Goal: Task Accomplishment & Management: Manage account settings

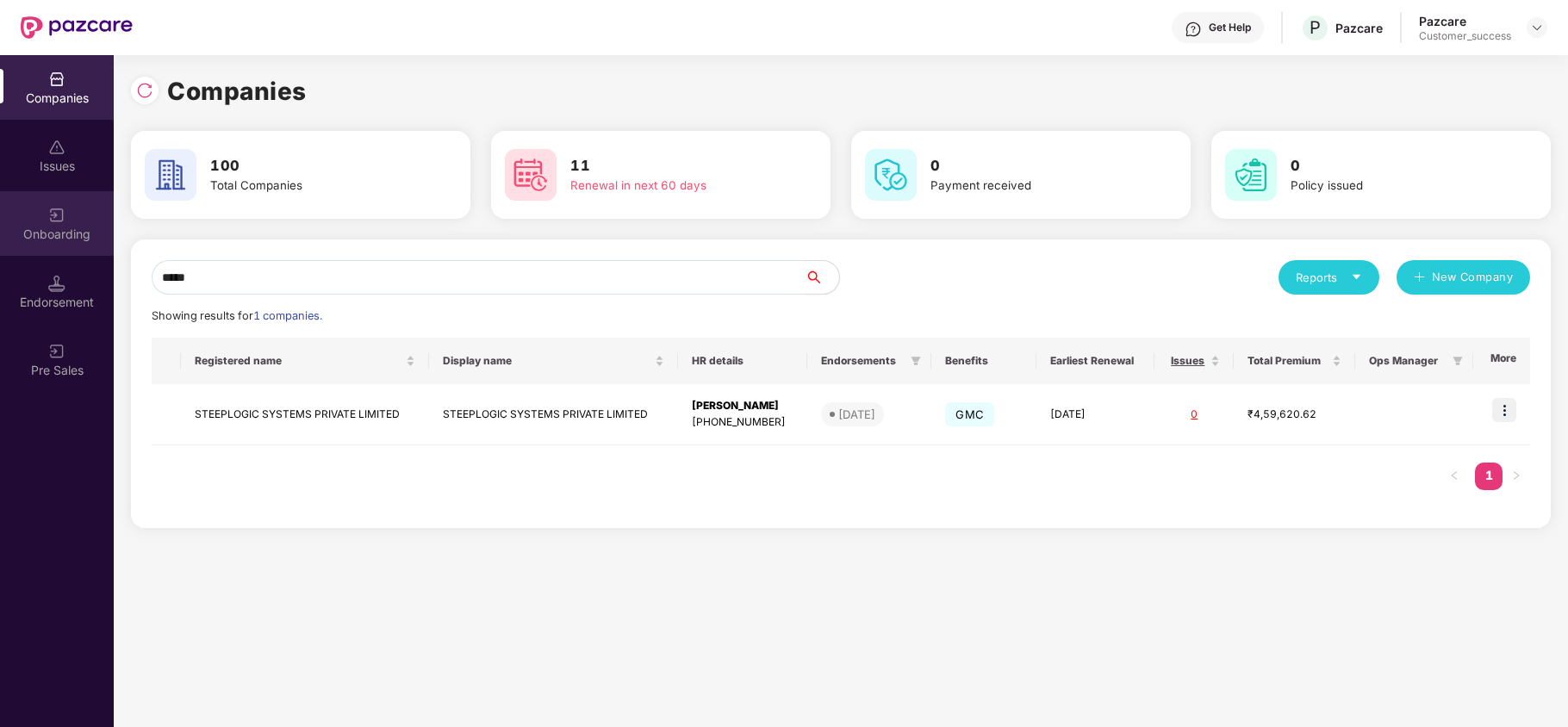
click at [56, 242] on div "Onboarding" at bounding box center [56, 234] width 113 height 17
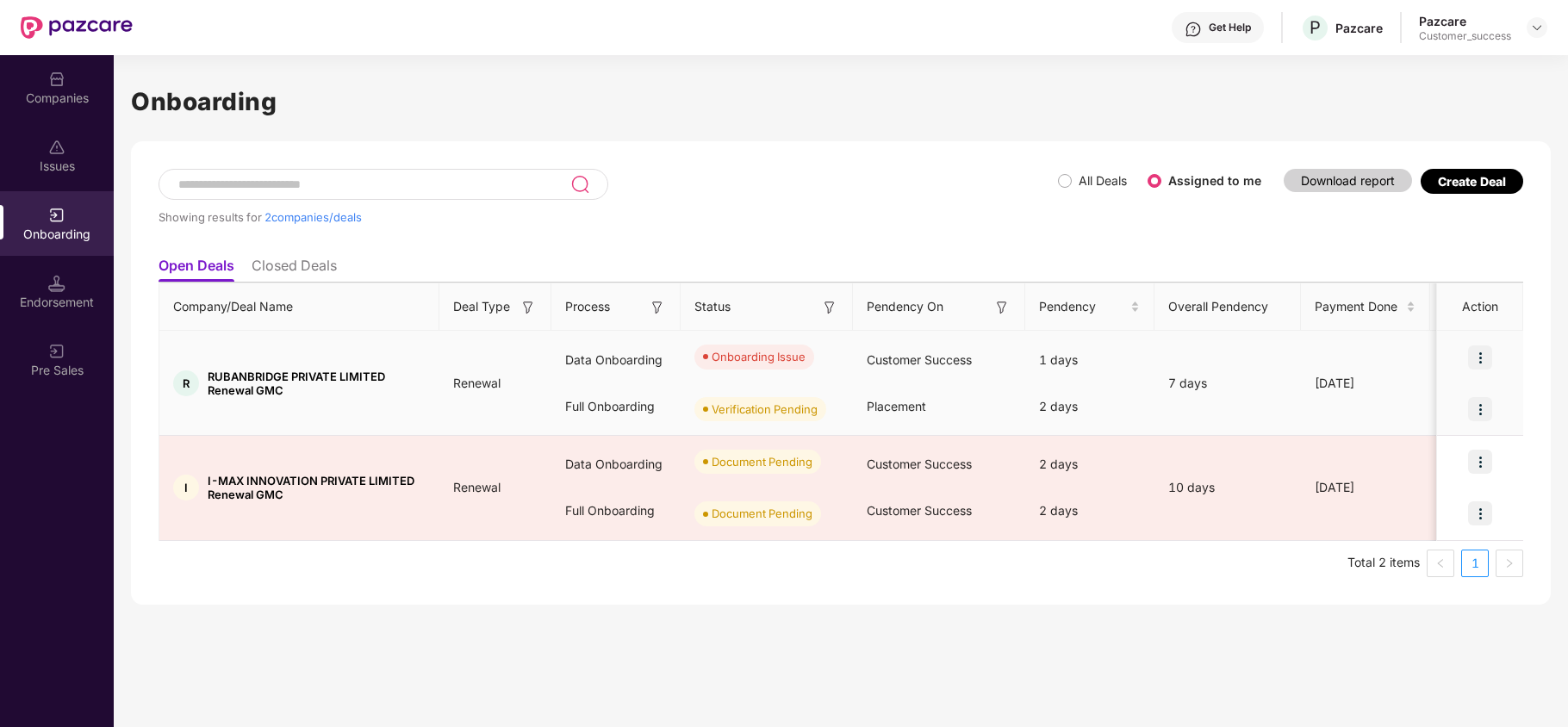
click at [1489, 355] on img at bounding box center [1480, 357] width 24 height 24
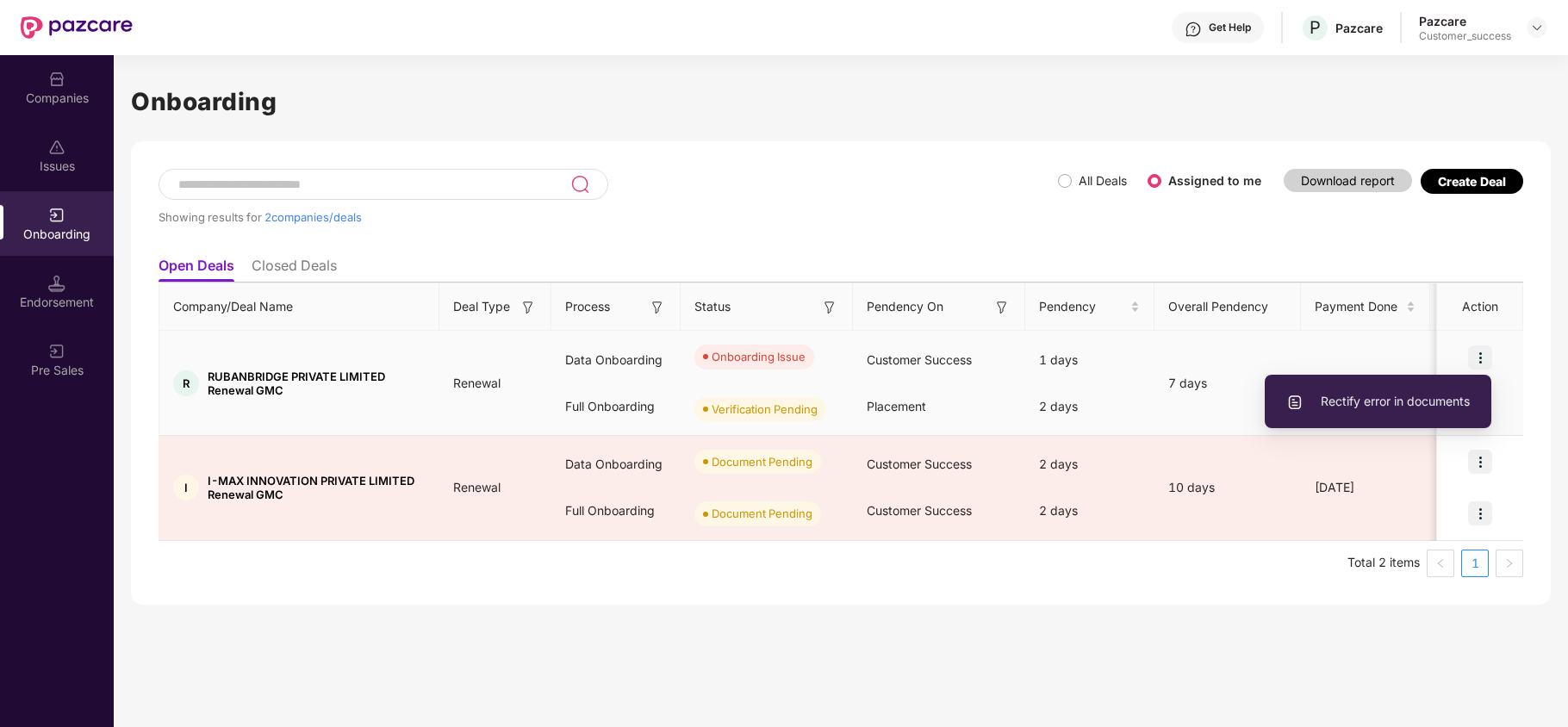
click at [1434, 398] on span "Rectify error in documents" at bounding box center [1377, 401] width 183 height 19
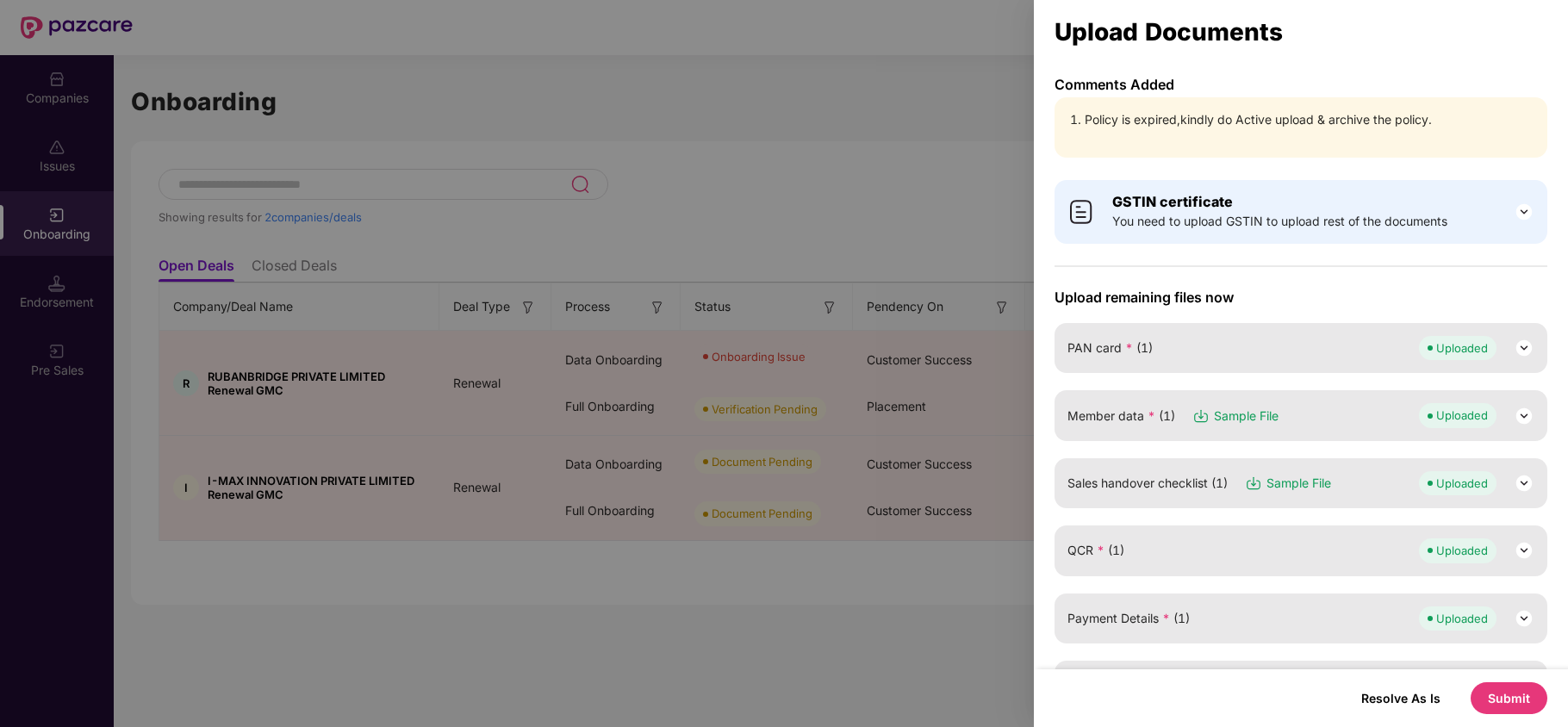
click at [822, 266] on div at bounding box center [784, 364] width 1568 height 727
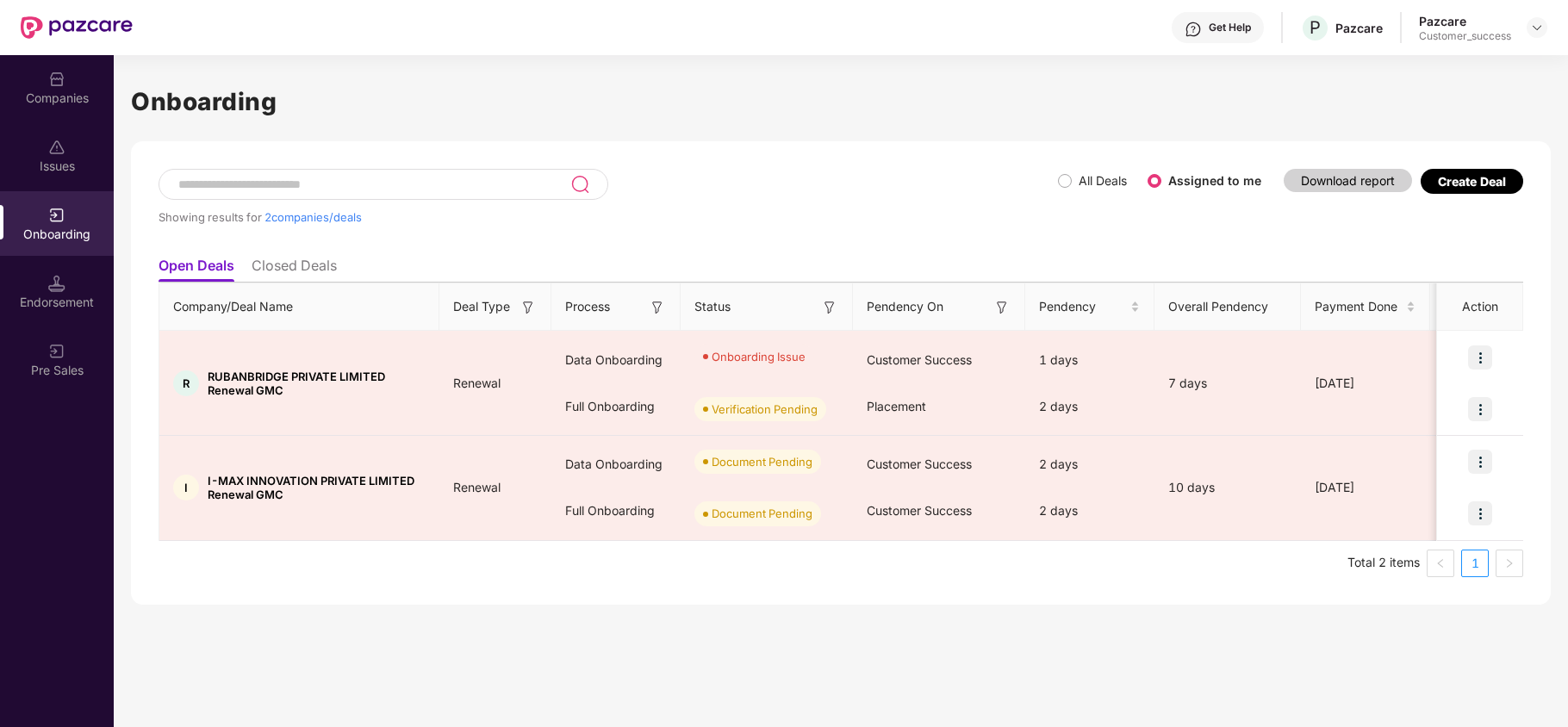
click at [60, 81] on img at bounding box center [56, 79] width 17 height 17
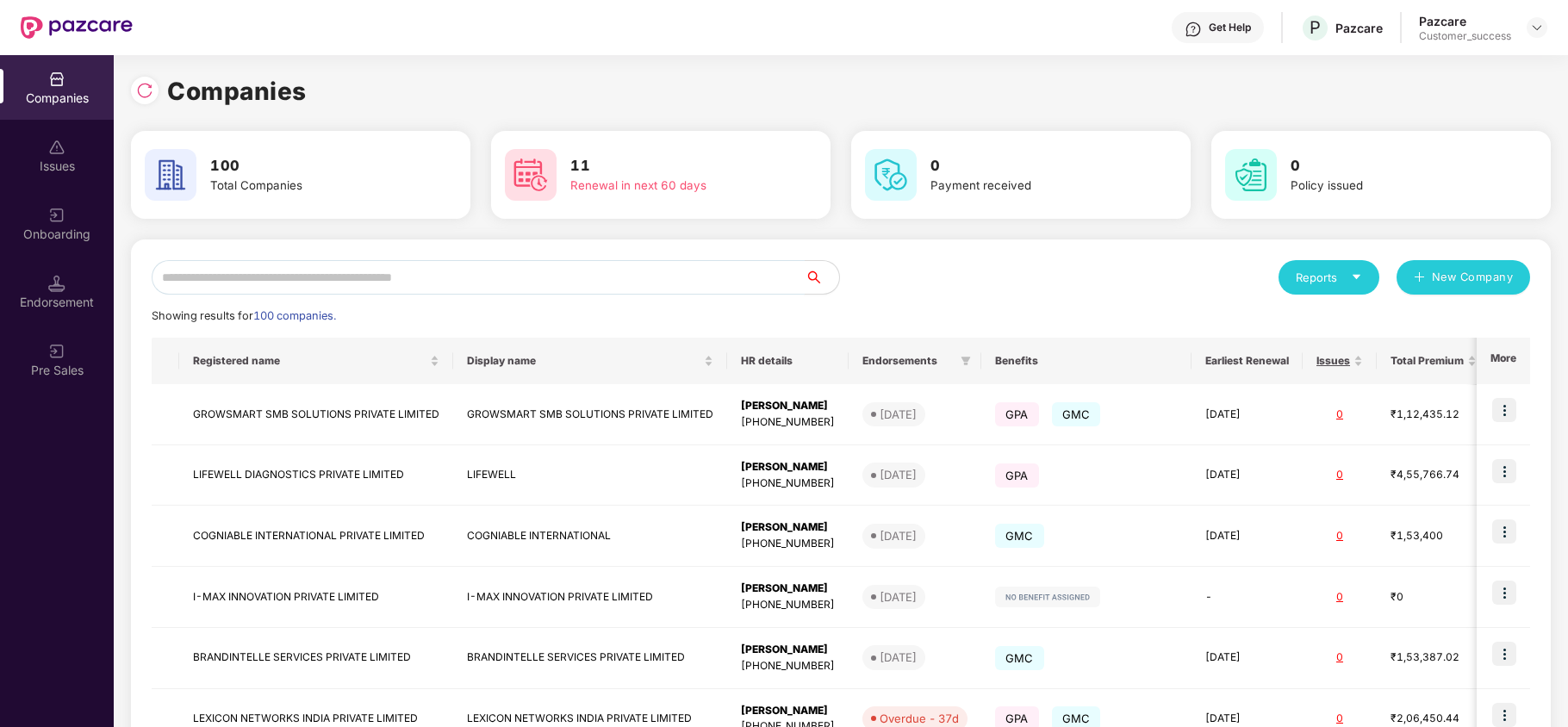
click at [253, 291] on input "text" at bounding box center [478, 277] width 653 height 35
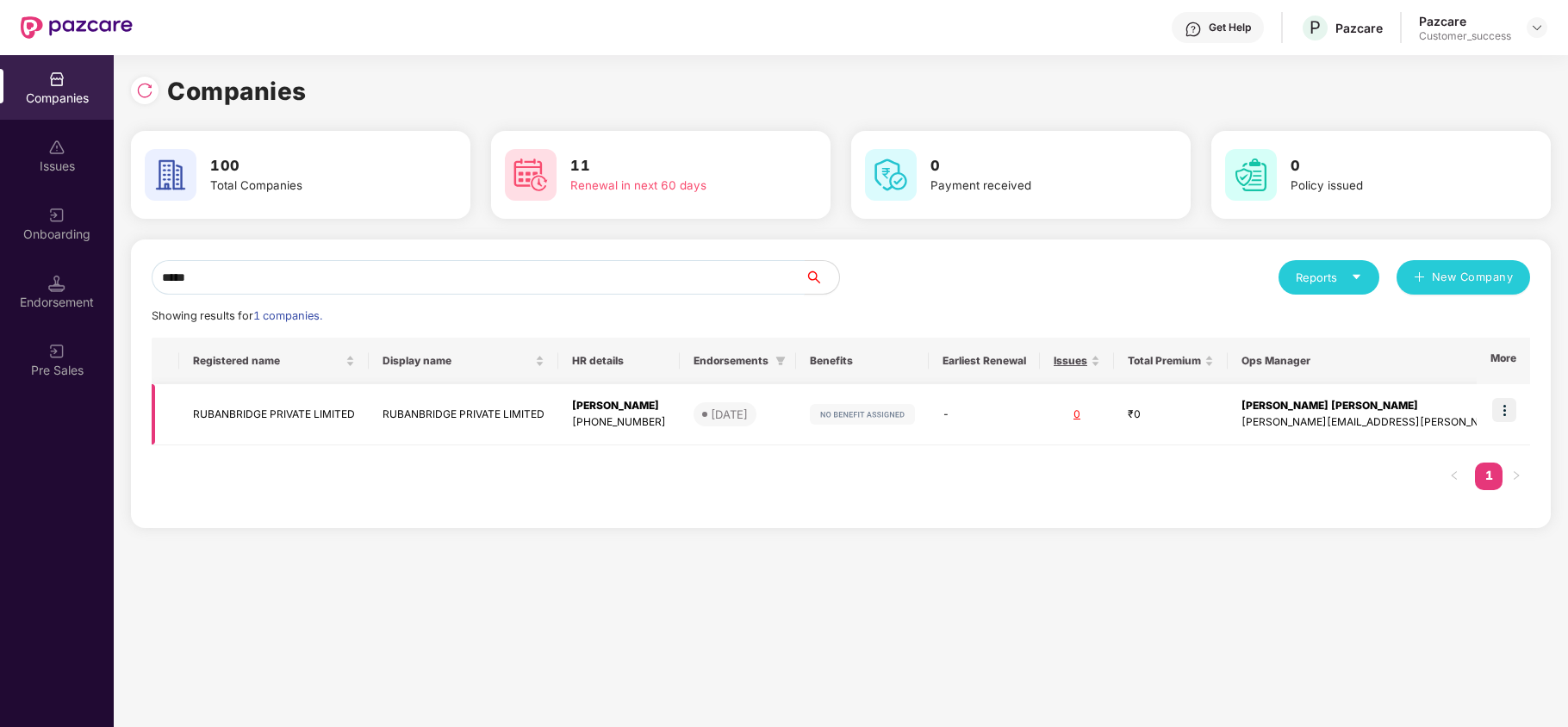
scroll to position [0, 1]
type input "*****"
drag, startPoint x: 188, startPoint y: 404, endPoint x: 365, endPoint y: 404, distance: 177.0
click at [365, 404] on td "RUBANBRIDGE PRIVATE LIMITED" at bounding box center [274, 414] width 189 height 61
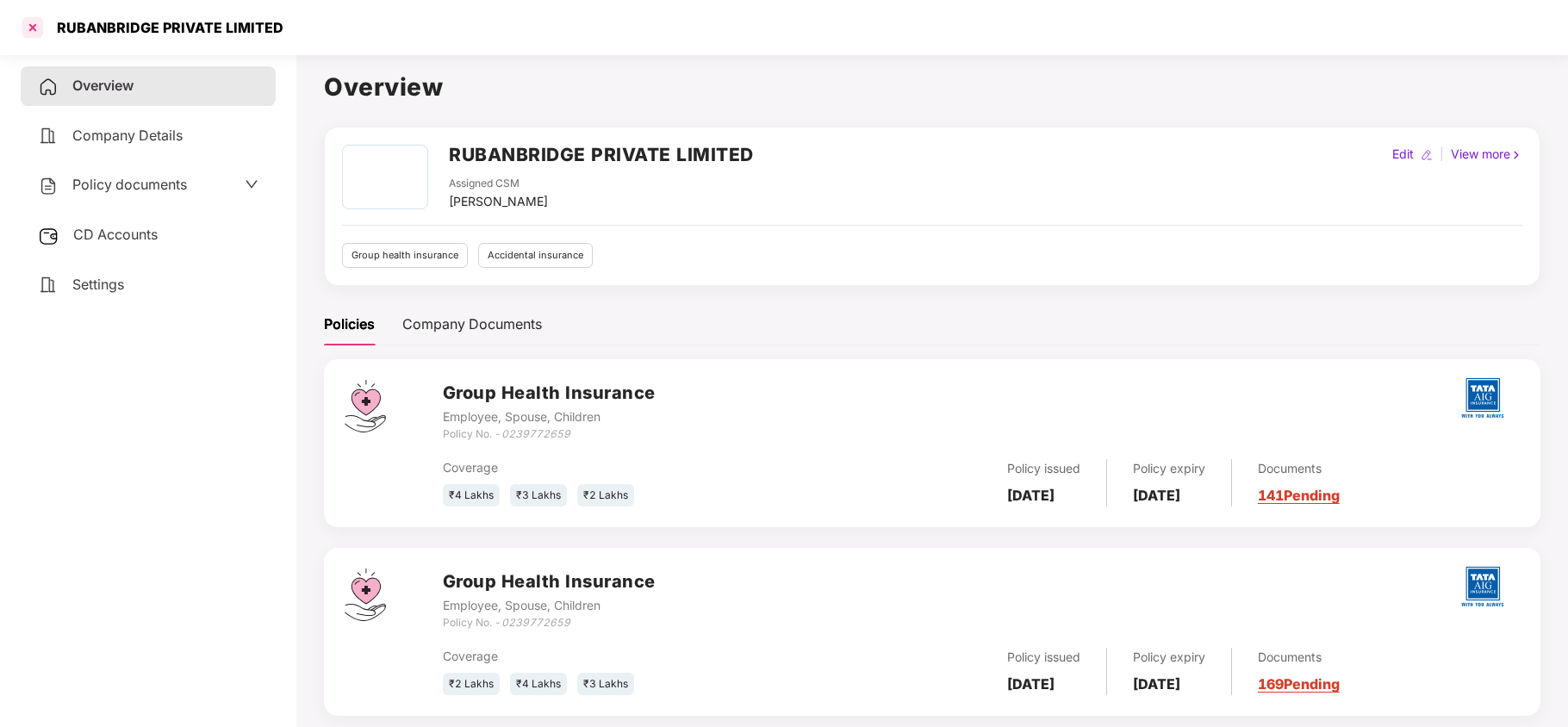
click at [24, 18] on div at bounding box center [32, 27] width 28 height 28
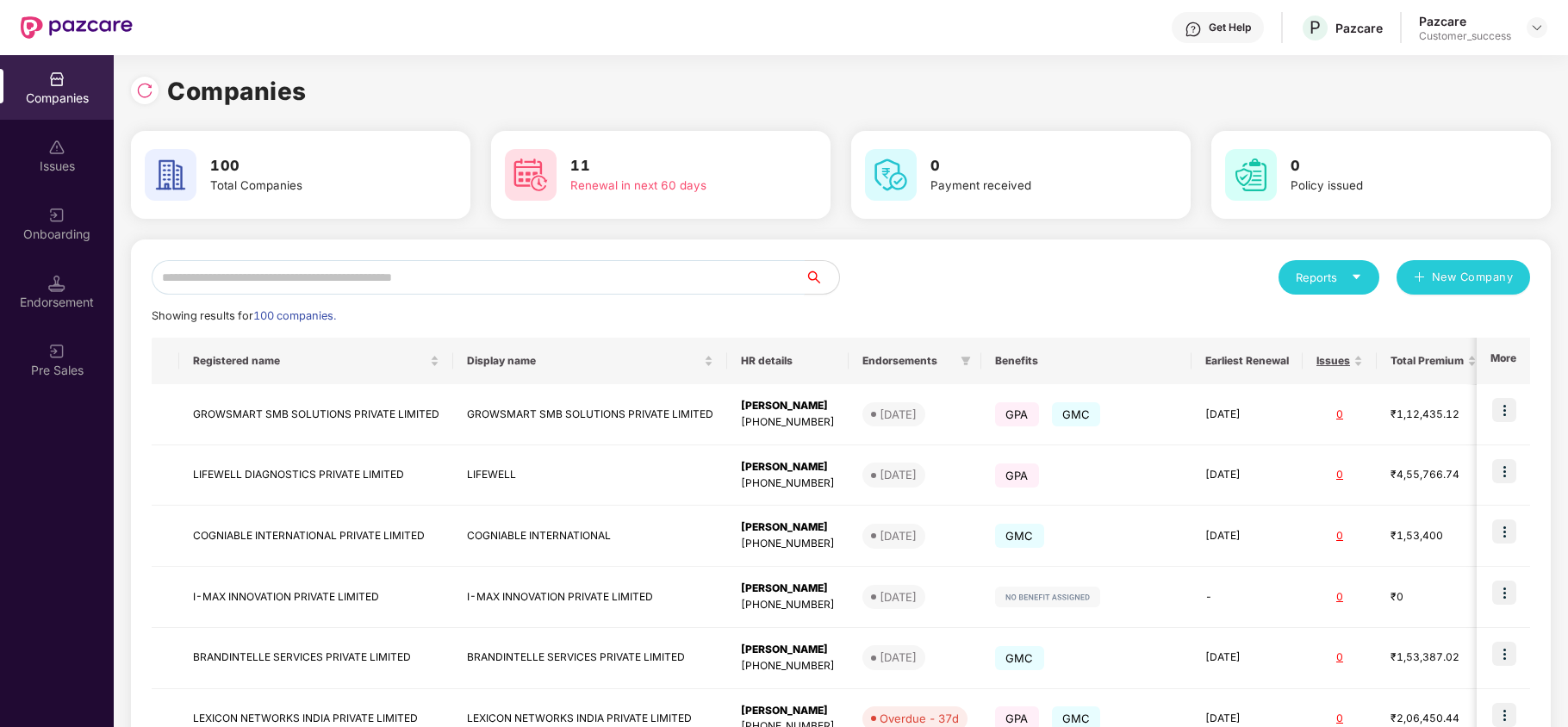
click at [294, 286] on input "text" at bounding box center [478, 277] width 653 height 35
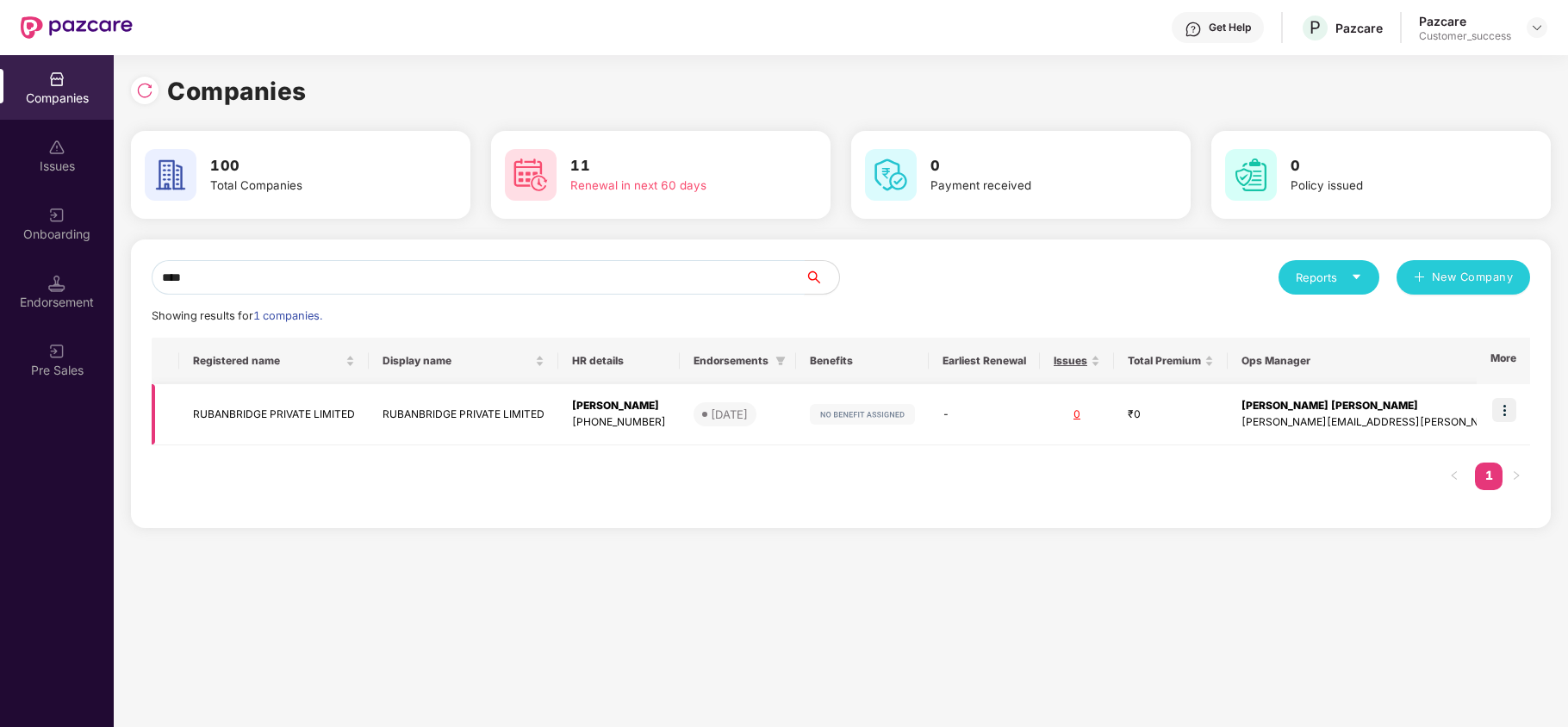
type input "****"
copy td "RUBANBRIDGE PRIVATE LIMITED"
drag, startPoint x: 183, startPoint y: 421, endPoint x: 372, endPoint y: 406, distance: 189.6
click at [369, 406] on td "RUBANBRIDGE PRIVATE LIMITED" at bounding box center [274, 414] width 189 height 61
